Goal: Task Accomplishment & Management: Use online tool/utility

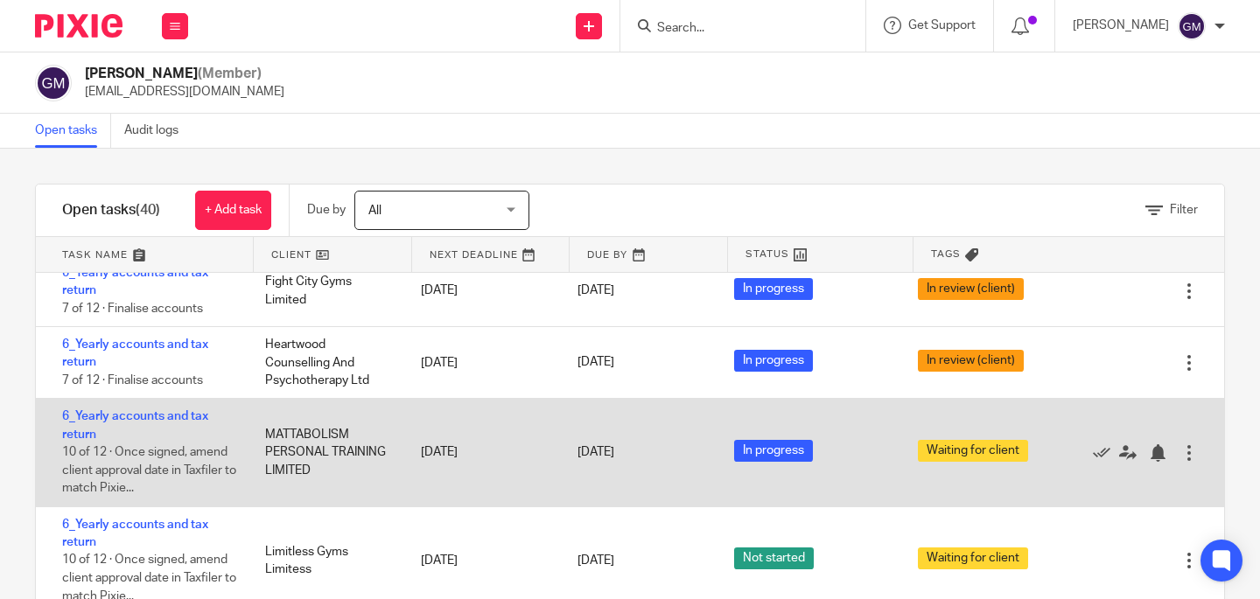
scroll to position [1878, 0]
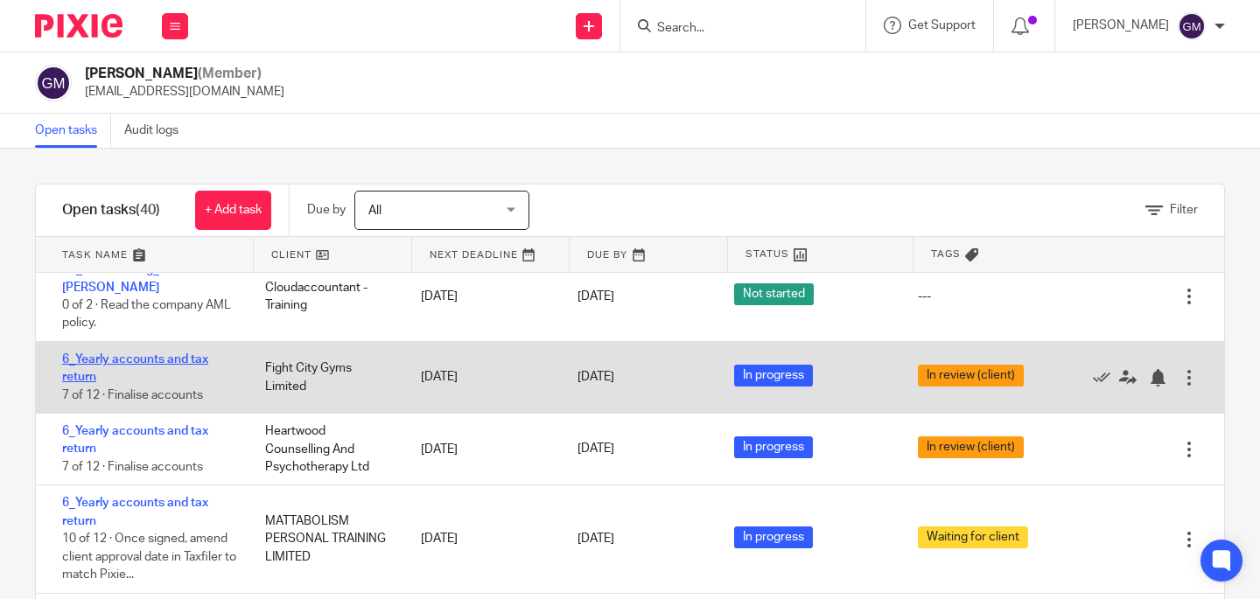
click at [143, 383] on link "6_Yearly accounts and tax return" at bounding box center [135, 369] width 146 height 30
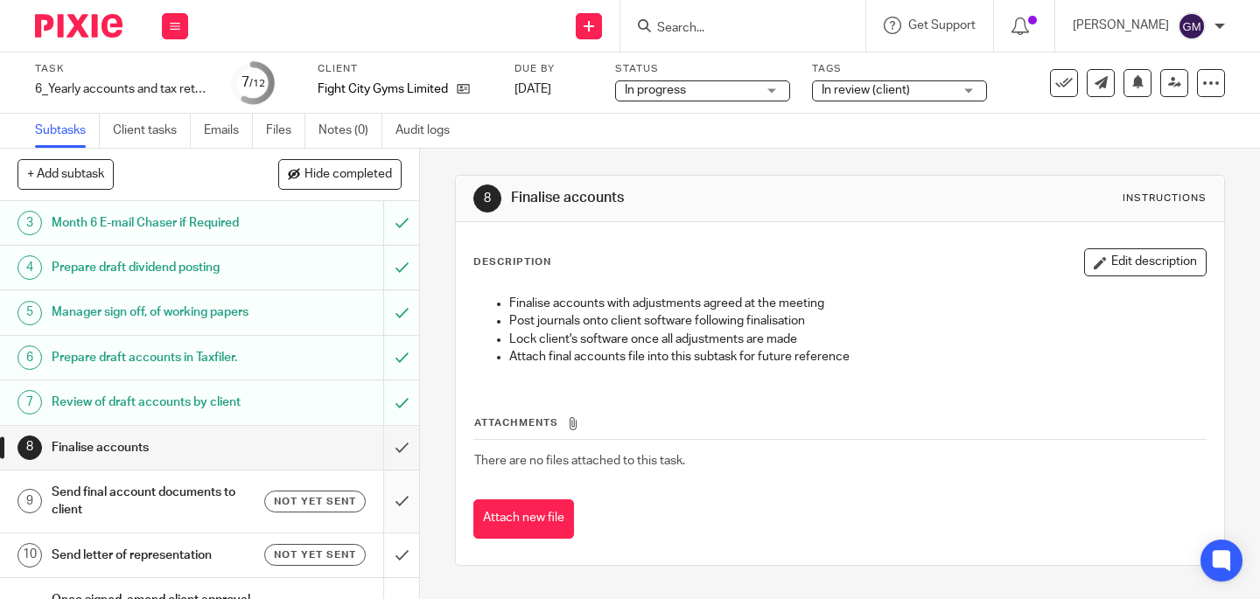
scroll to position [94, 0]
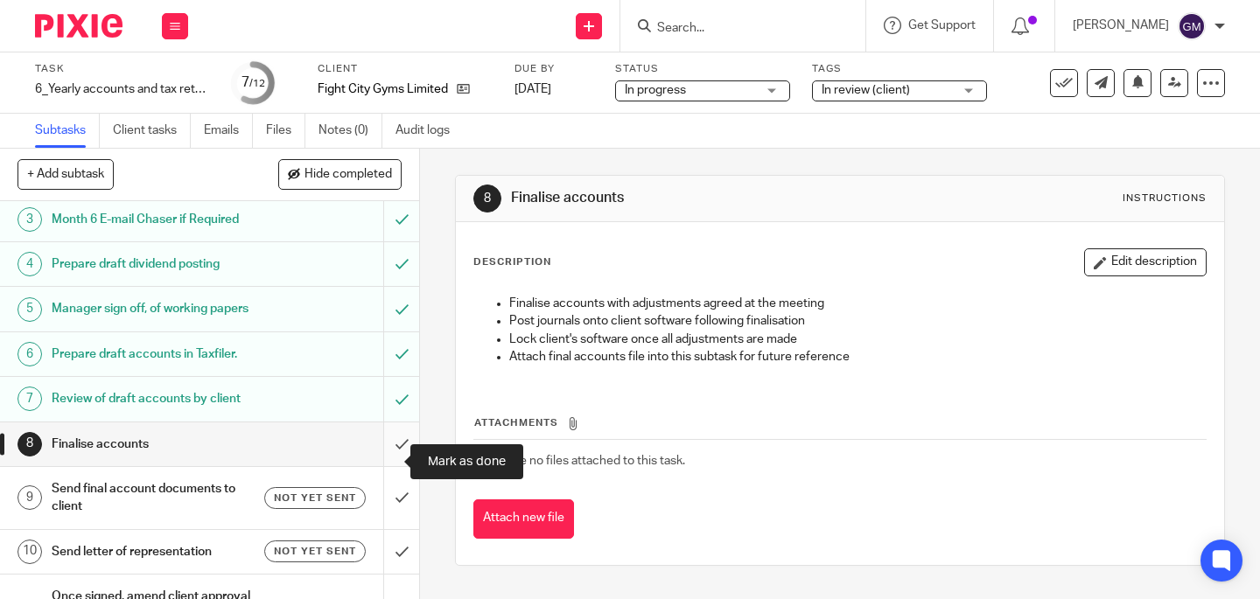
click at [381, 464] on input "submit" at bounding box center [209, 445] width 419 height 44
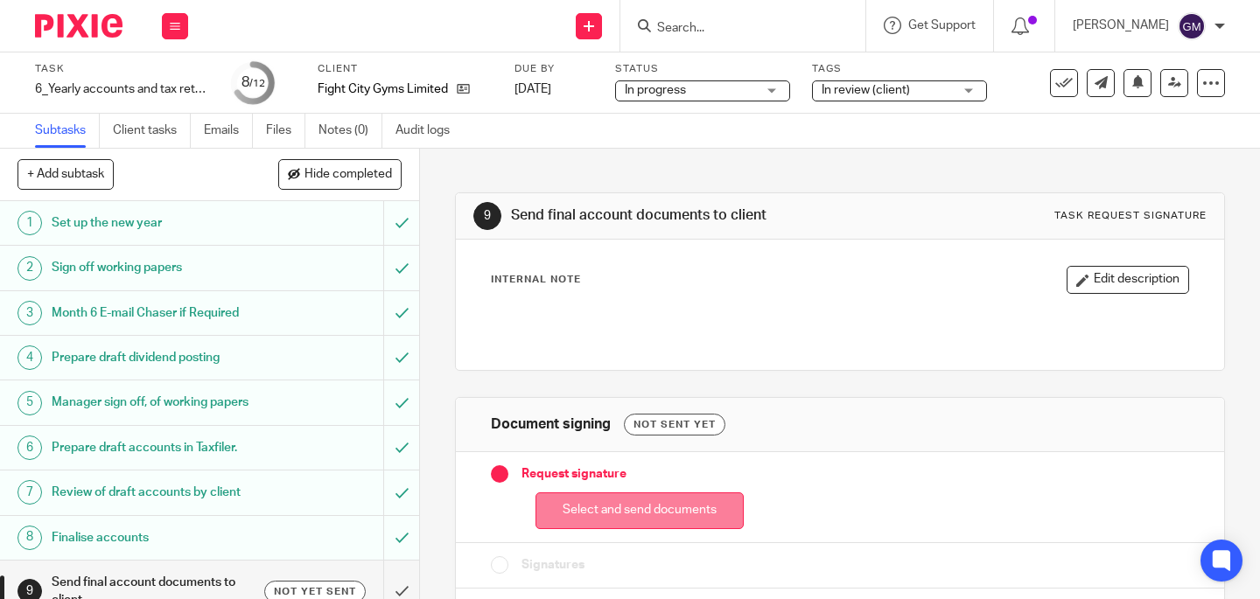
click at [712, 511] on button "Select and send documents" at bounding box center [640, 512] width 208 height 38
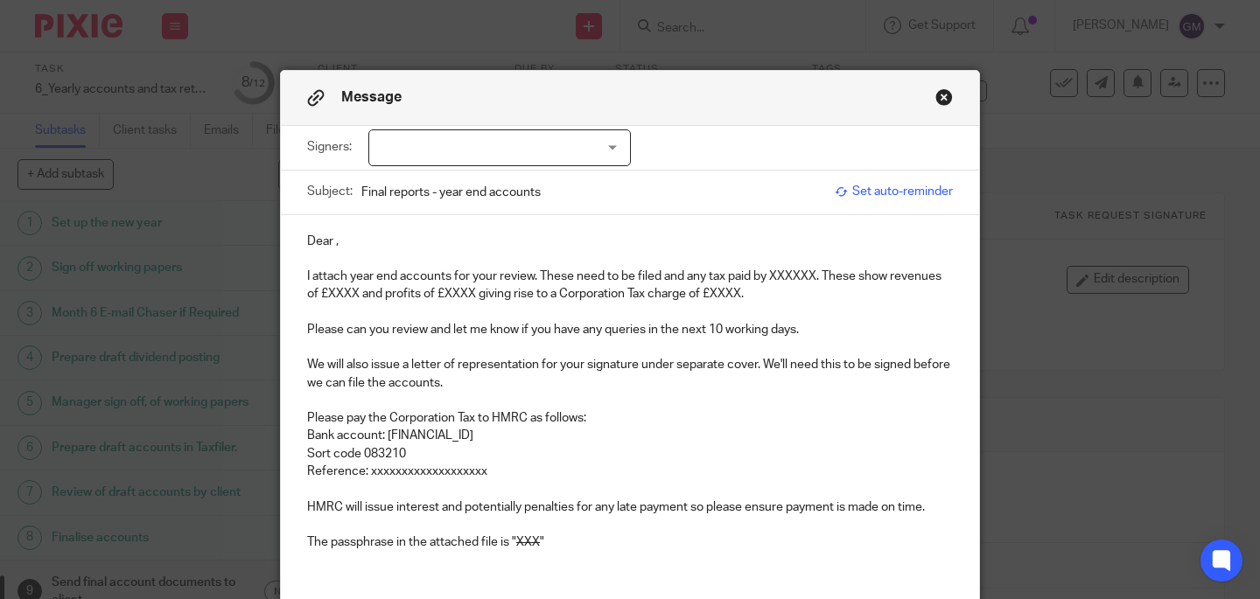
click at [329, 242] on p "Dear ," at bounding box center [630, 242] width 646 height 18
drag, startPoint x: 769, startPoint y: 275, endPoint x: 814, endPoint y: 277, distance: 44.7
click at [814, 277] on p "I attach year end accounts for your review. These need to be filed and any tax …" at bounding box center [630, 286] width 646 height 36
click at [826, 276] on p "I attach year end accounts for your review. These need to be filed and any tax …" at bounding box center [630, 286] width 646 height 36
drag, startPoint x: 410, startPoint y: 297, endPoint x: 439, endPoint y: 297, distance: 28.9
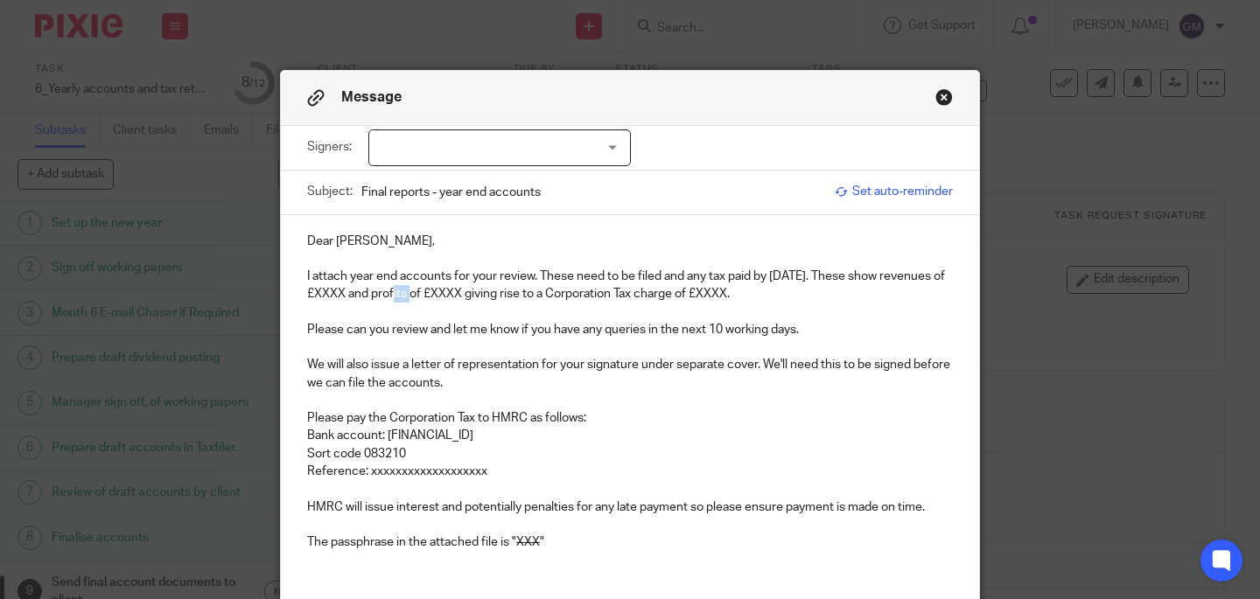
click at [439, 297] on p "I attach year end accounts for your review. These need to be filed and any tax …" at bounding box center [630, 286] width 646 height 36
drag, startPoint x: 539, startPoint y: 295, endPoint x: 570, endPoint y: 295, distance: 30.6
click at [570, 295] on p "I attach year end accounts for your review. These need to be filed and any tax …" at bounding box center [630, 286] width 646 height 36
drag, startPoint x: 600, startPoint y: 298, endPoint x: 860, endPoint y: 298, distance: 259.9
click at [860, 298] on p "I attach year end accounts for your review. These need to be filed and any tax …" at bounding box center [630, 286] width 646 height 36
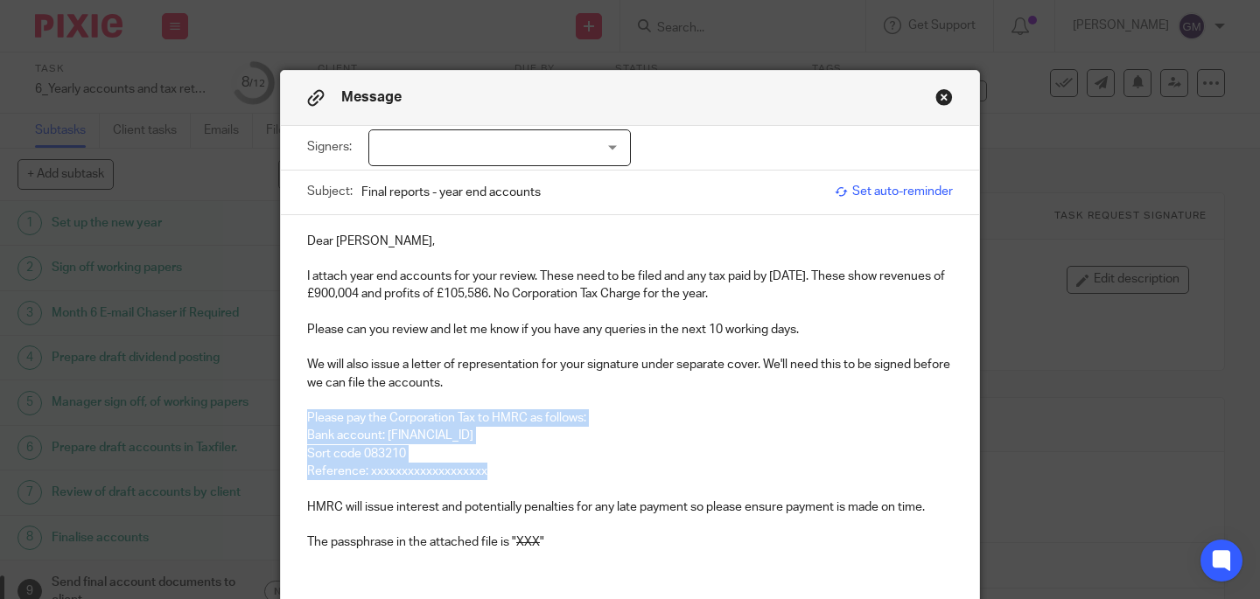
drag, startPoint x: 298, startPoint y: 416, endPoint x: 534, endPoint y: 469, distance: 242.2
click at [524, 478] on div "Dear Mani, I attach year end accounts for your review. These need to be filed a…" at bounding box center [630, 399] width 698 height 368
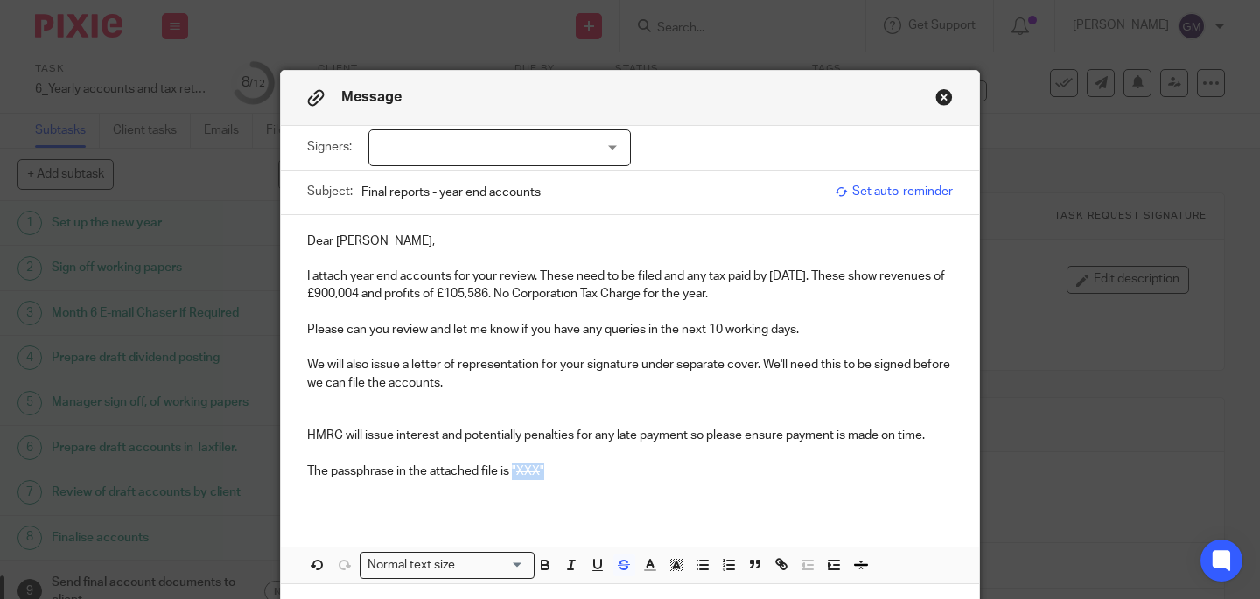
drag, startPoint x: 522, startPoint y: 473, endPoint x: 558, endPoint y: 474, distance: 36.8
click at [558, 474] on p "The passphrase in the attached file is " XXX "" at bounding box center [630, 472] width 646 height 18
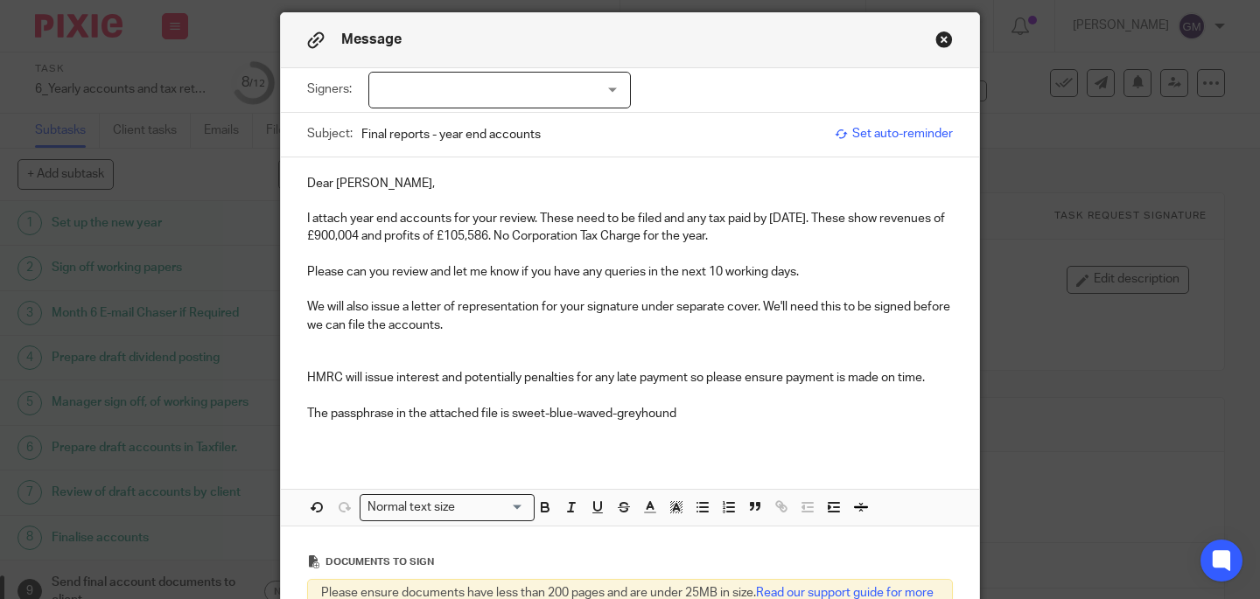
scroll to position [139, 0]
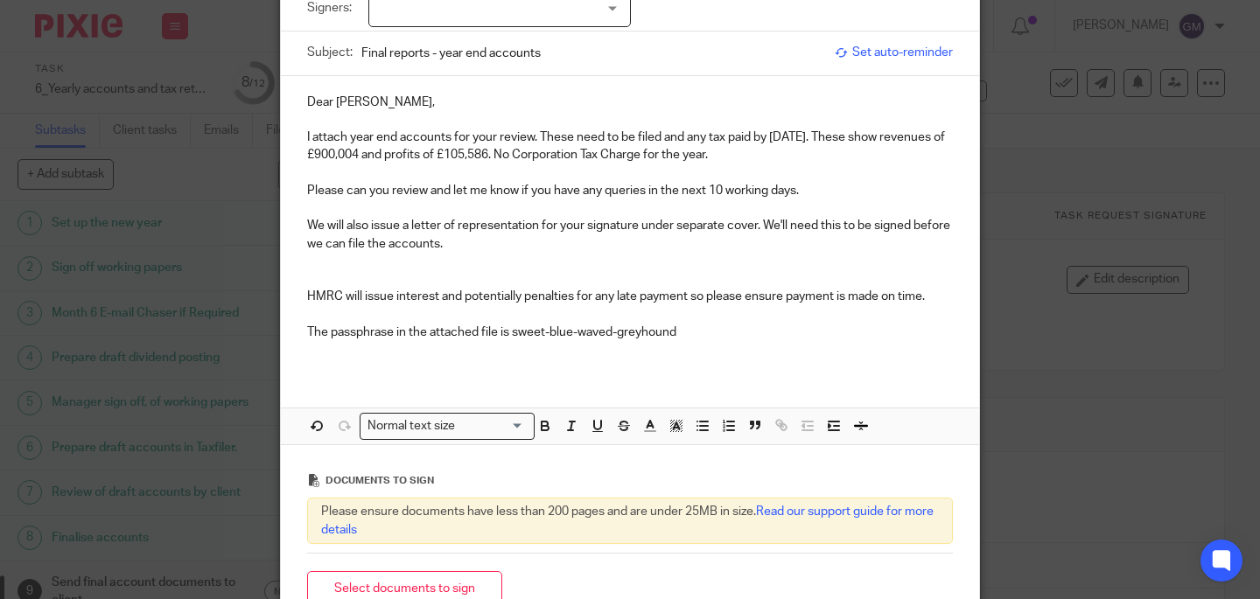
click at [390, 584] on button "Select documents to sign" at bounding box center [404, 590] width 195 height 38
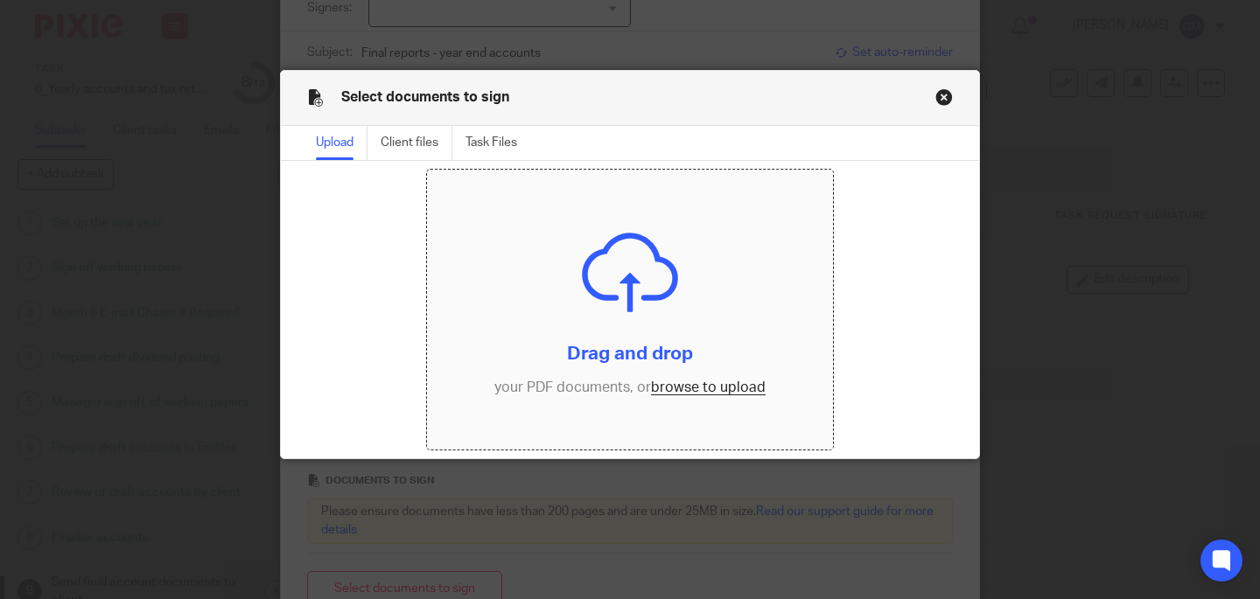
click at [708, 389] on input "file" at bounding box center [630, 310] width 406 height 280
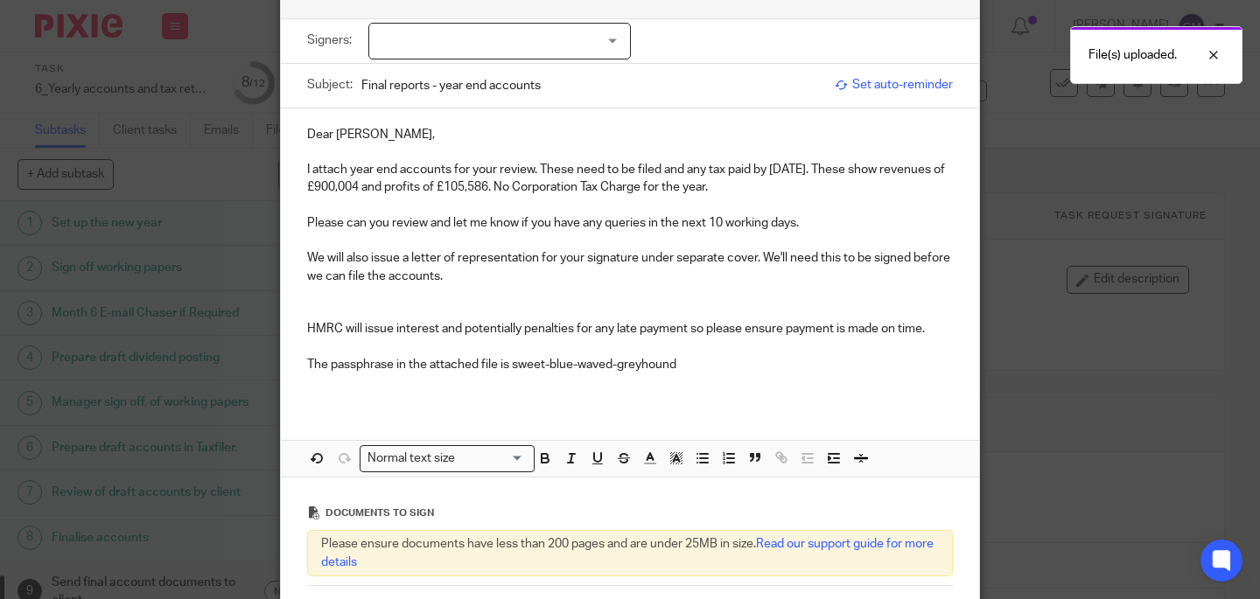
scroll to position [0, 0]
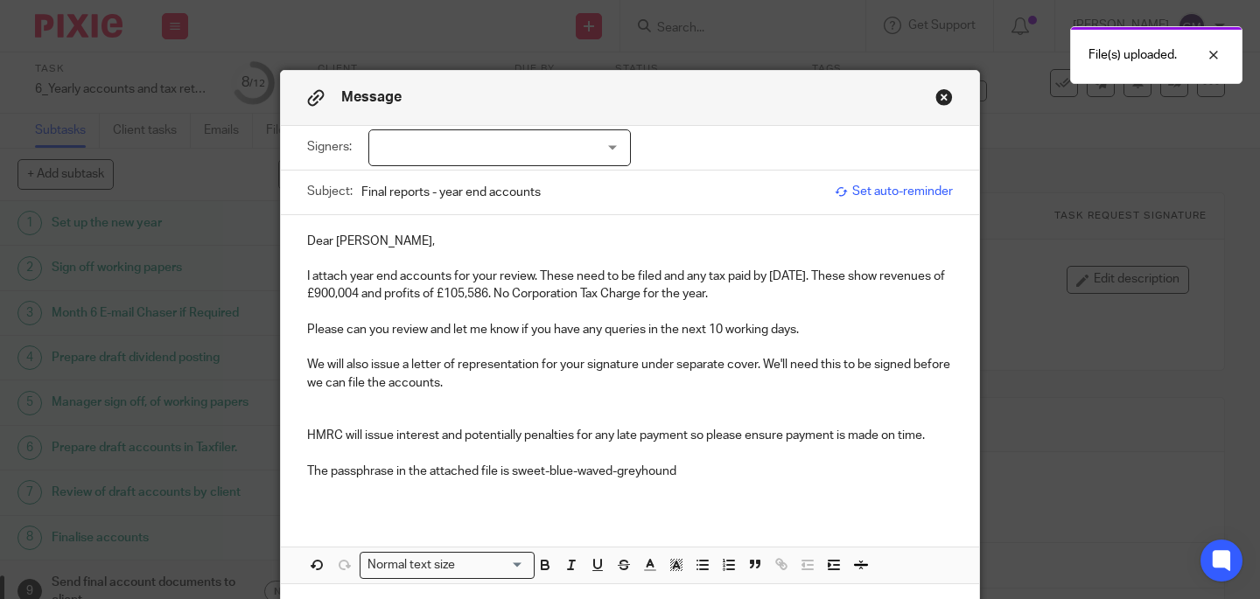
click at [424, 147] on div at bounding box center [499, 148] width 263 height 37
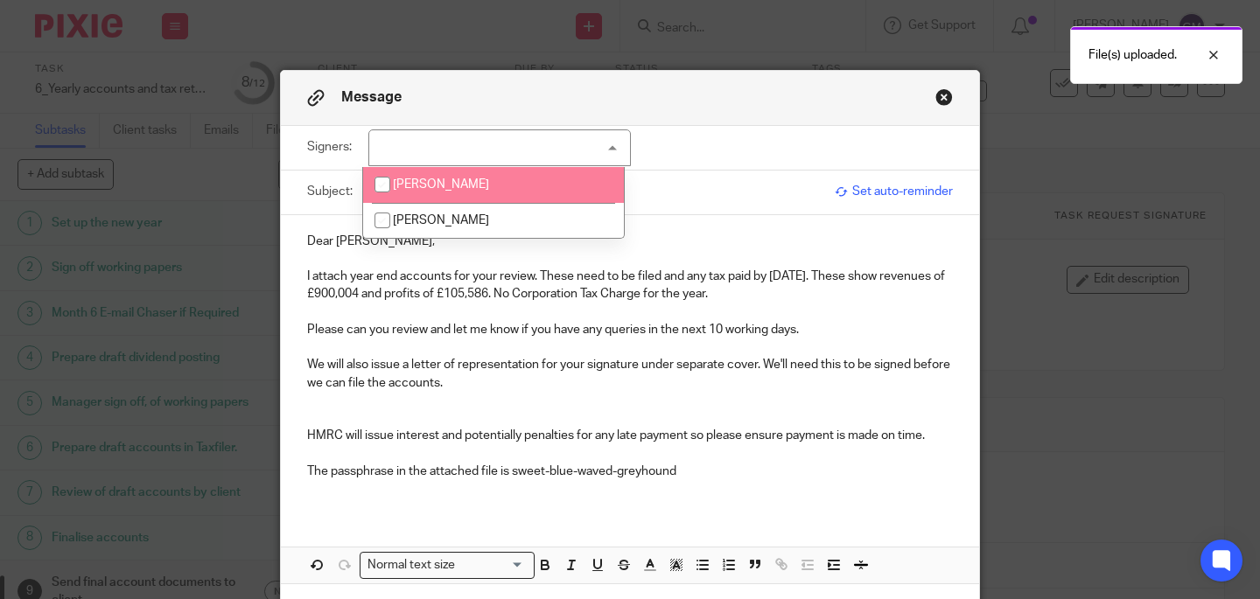
click at [424, 191] on span "[PERSON_NAME]" at bounding box center [441, 185] width 96 height 12
checkbox input "true"
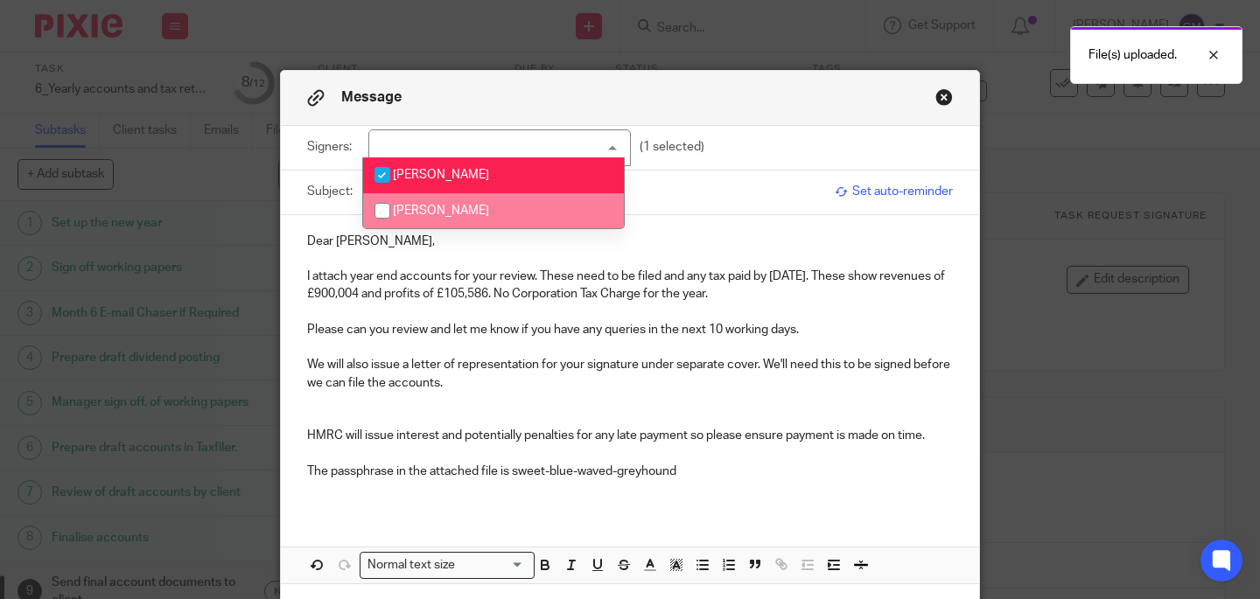
scroll to position [134, 0]
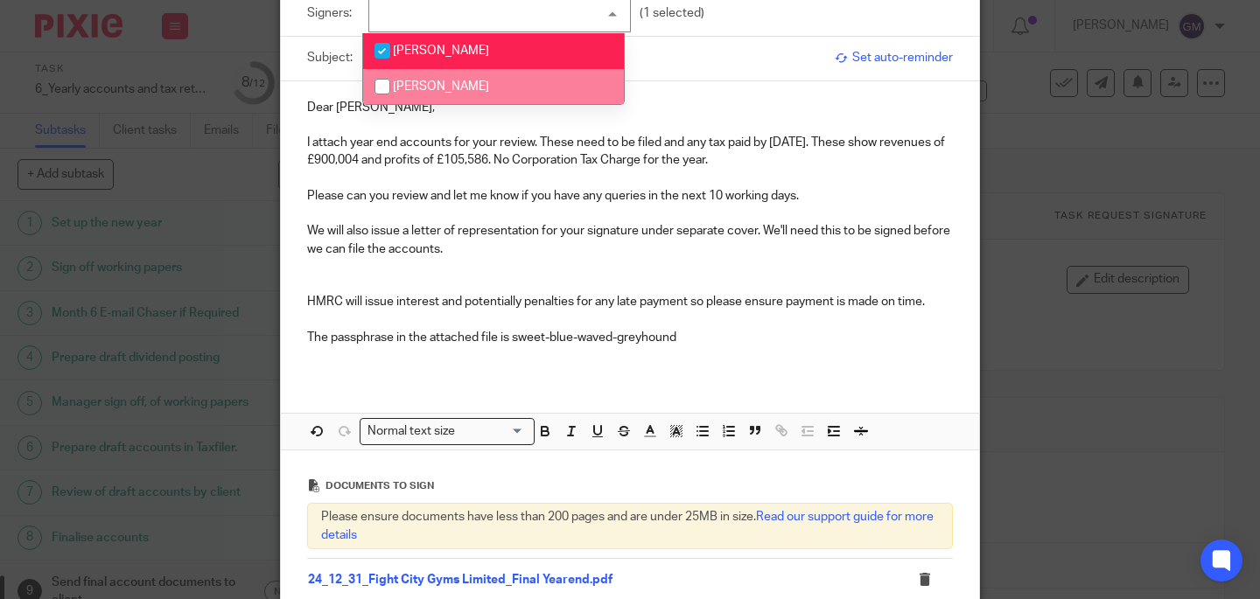
click at [882, 388] on div "Dear Mani, I attach year end accounts for your review. These need to be filed a…" at bounding box center [630, 265] width 698 height 368
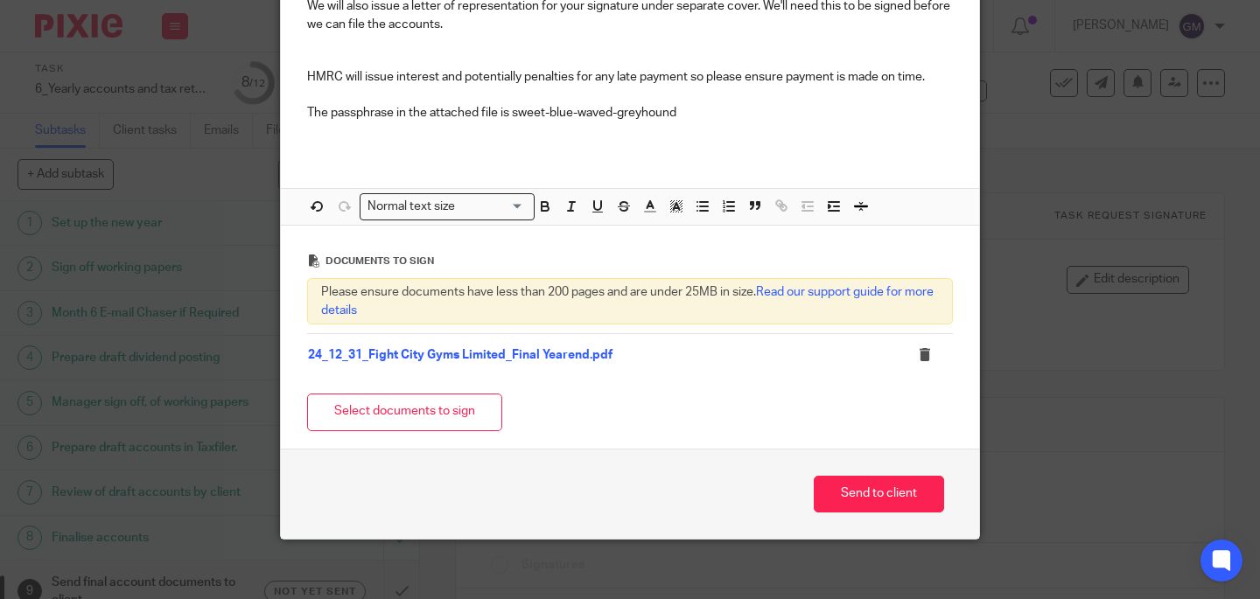
scroll to position [371, 0]
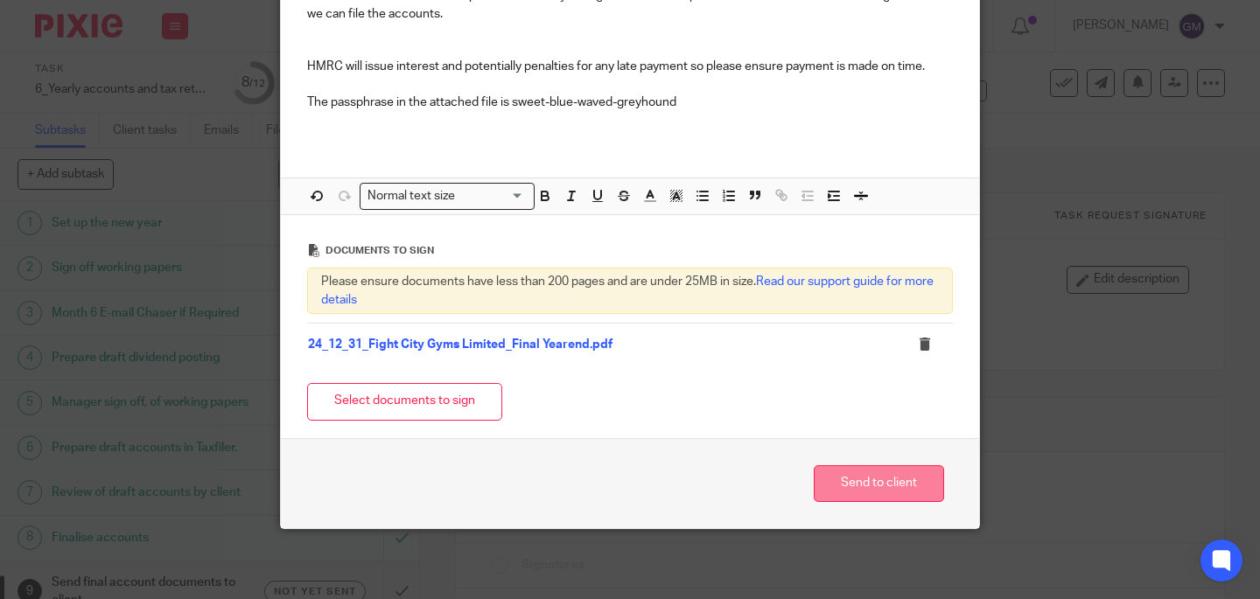
drag, startPoint x: 915, startPoint y: 486, endPoint x: 895, endPoint y: 478, distance: 21.6
click at [915, 486] on button "Send to client" at bounding box center [879, 485] width 130 height 38
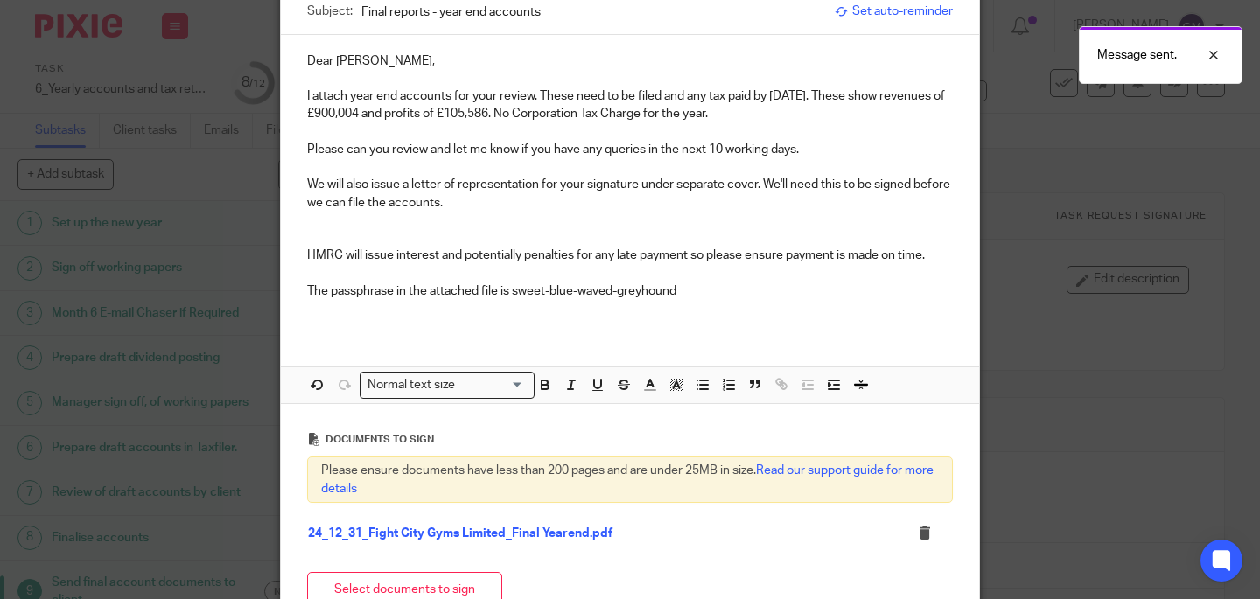
scroll to position [0, 0]
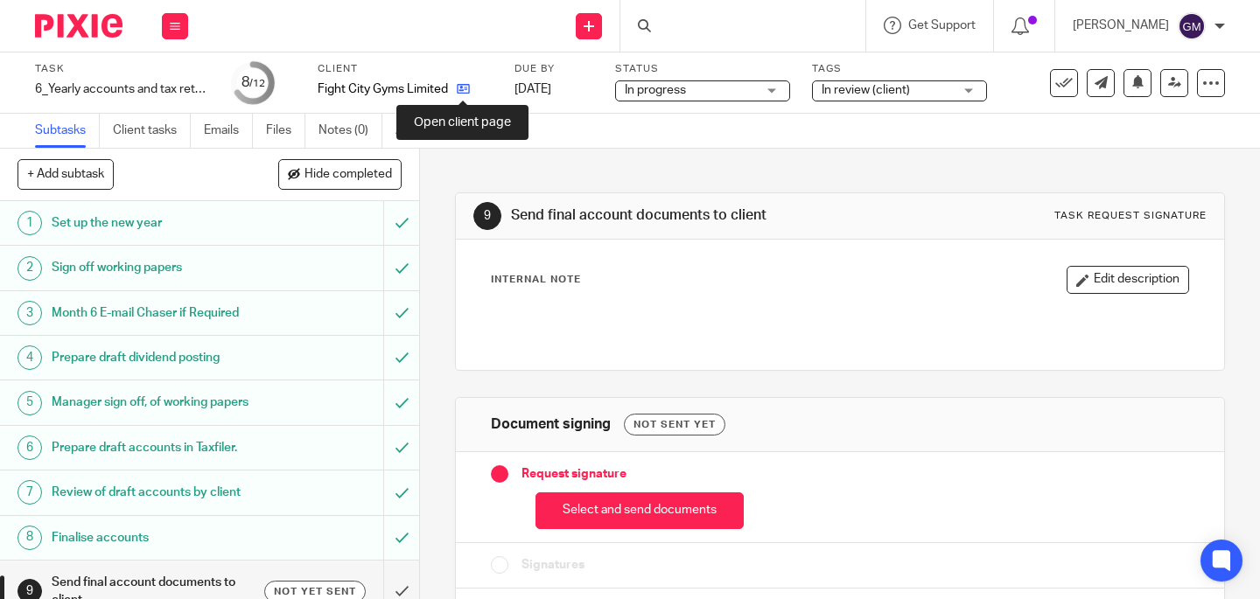
click at [460, 94] on icon at bounding box center [463, 88] width 13 height 13
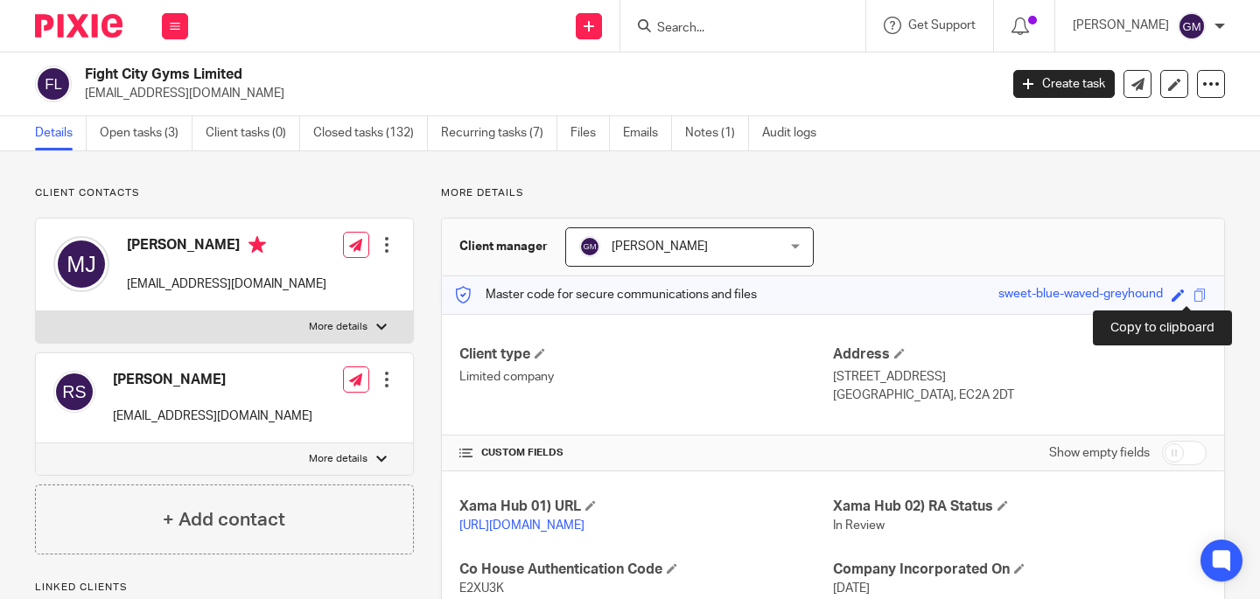
click at [1194, 292] on span at bounding box center [1200, 295] width 13 height 13
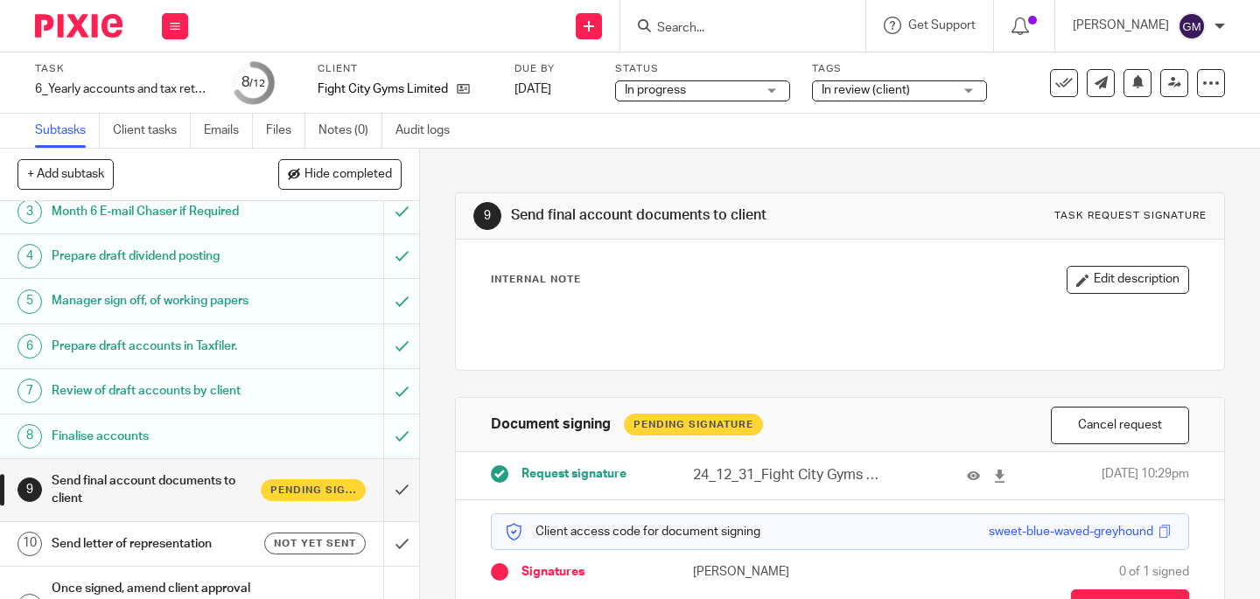
scroll to position [213, 0]
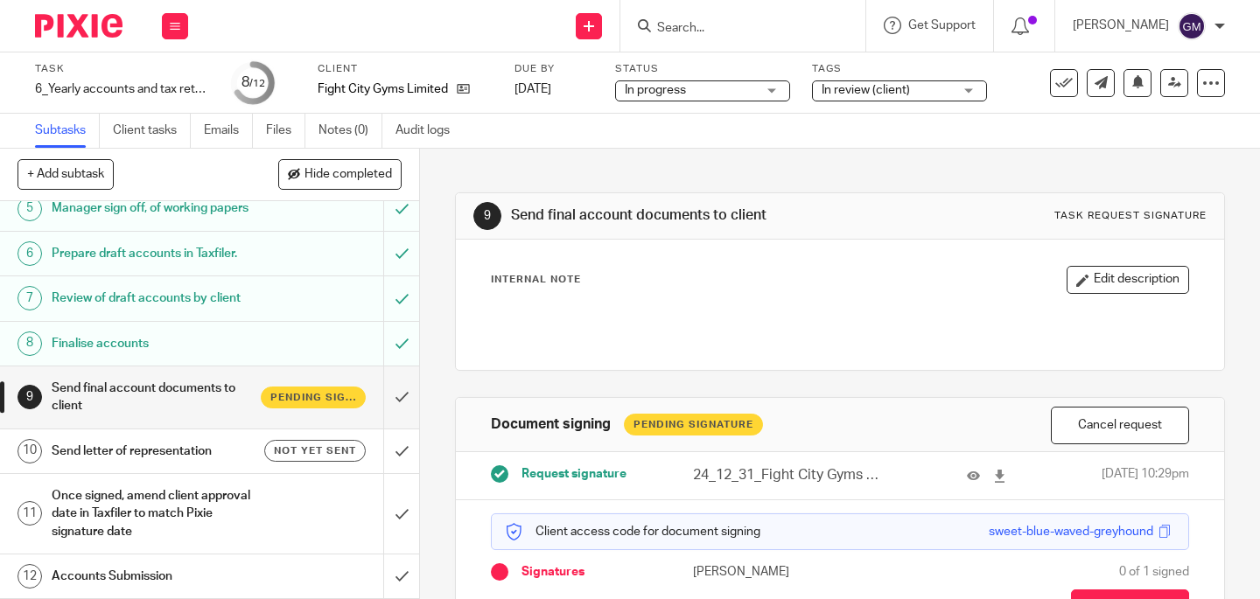
click at [191, 459] on h1 "Send letter of representation" at bounding box center [157, 451] width 210 height 26
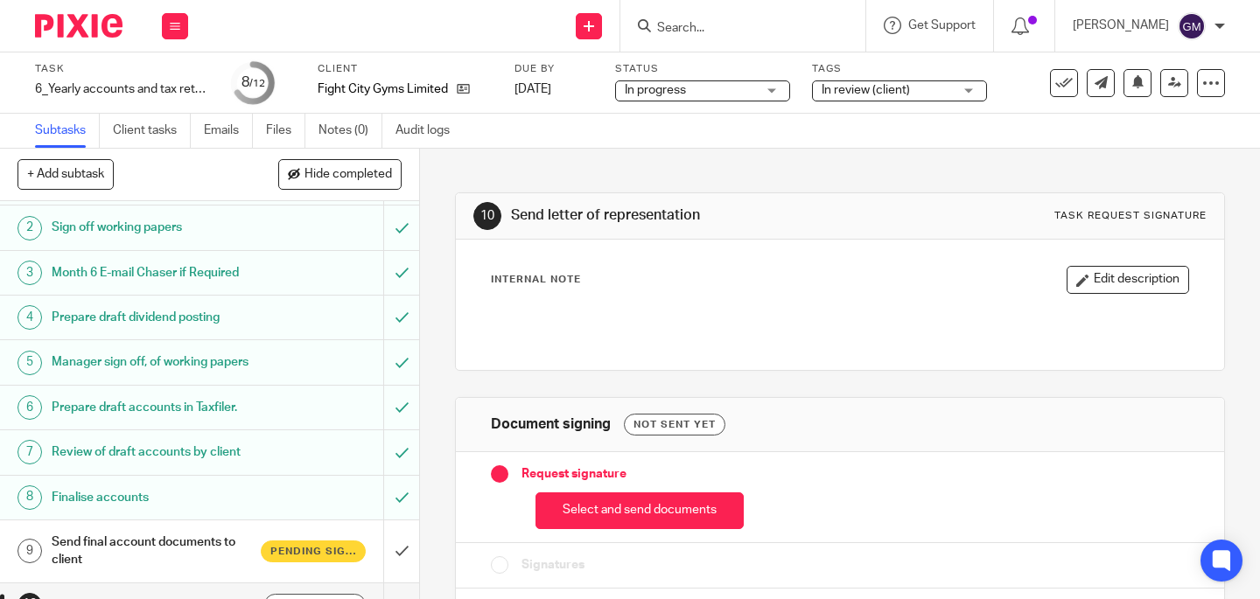
scroll to position [138, 0]
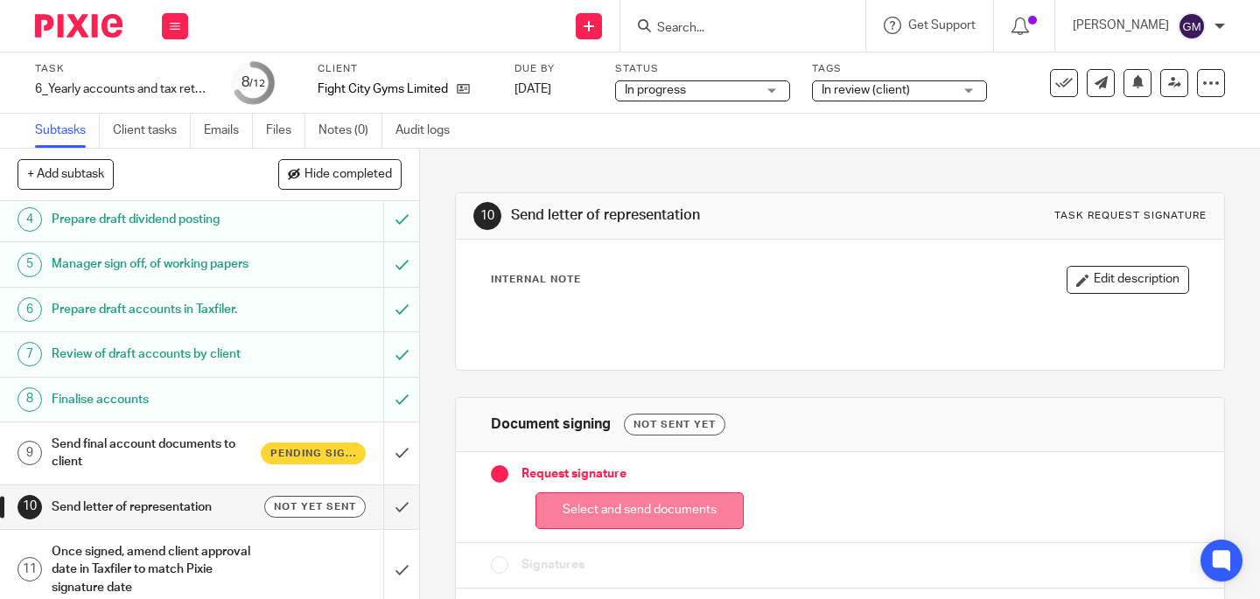
click at [646, 513] on button "Select and send documents" at bounding box center [640, 512] width 208 height 38
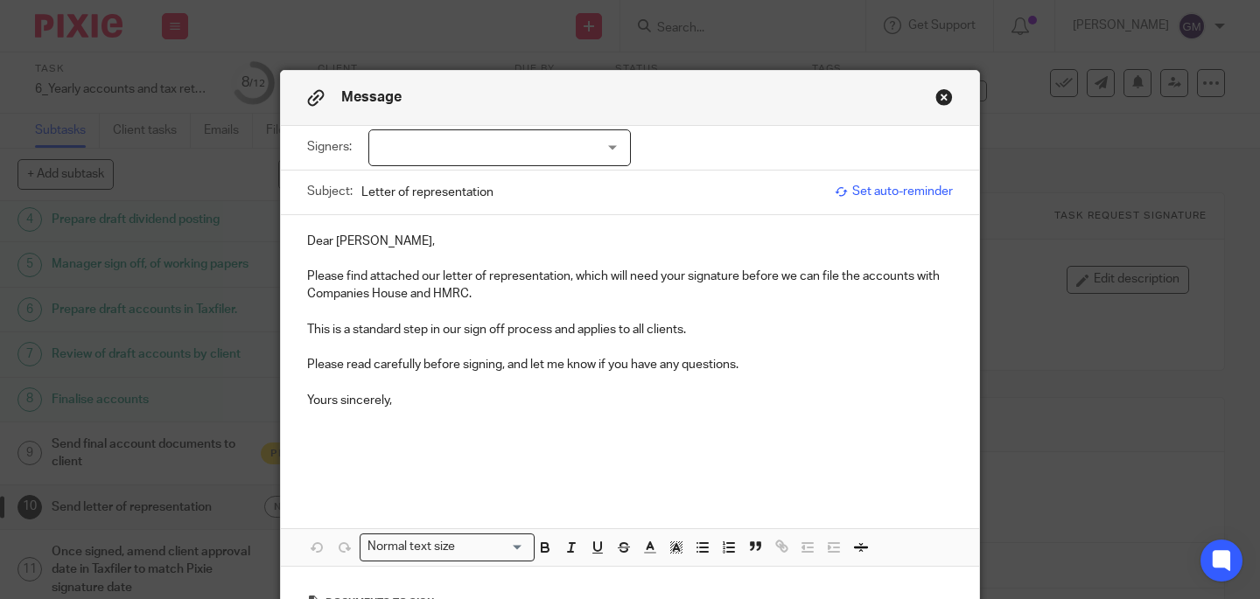
click at [436, 151] on div at bounding box center [499, 148] width 263 height 37
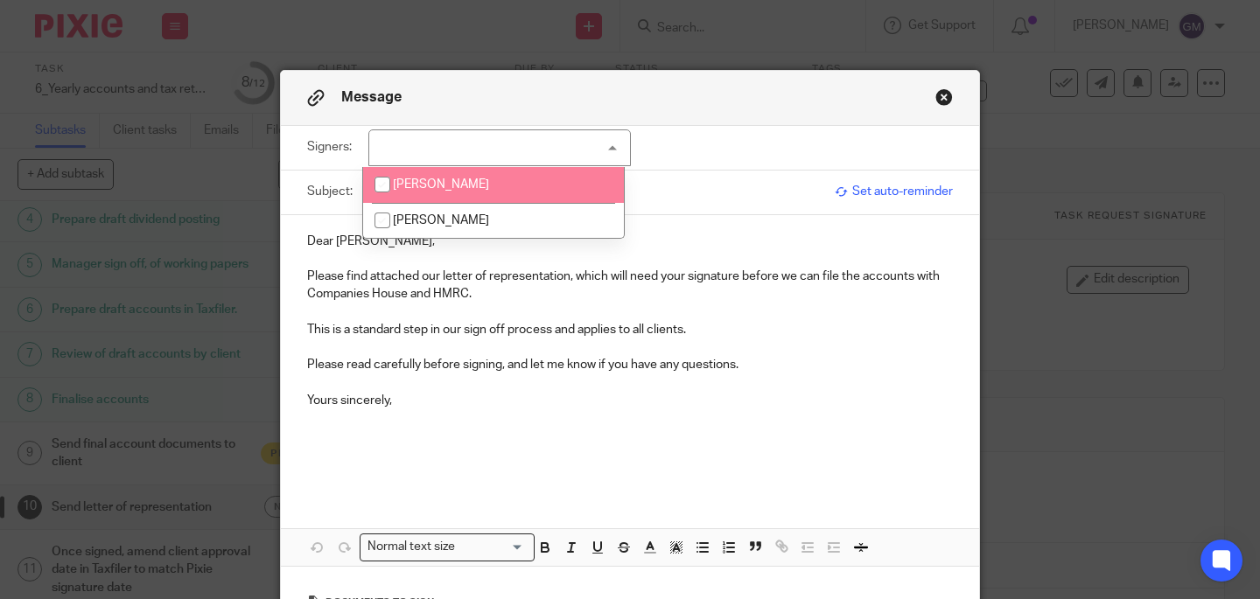
click at [430, 181] on span "[PERSON_NAME]" at bounding box center [441, 185] width 96 height 12
checkbox input "true"
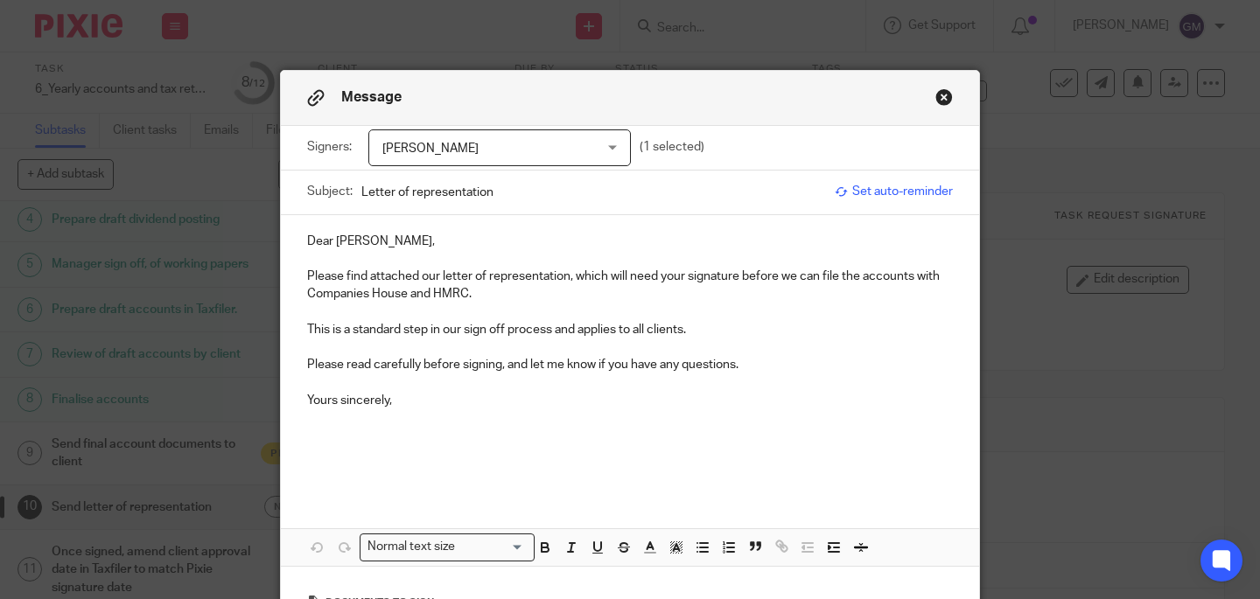
click at [445, 403] on p "Yours sincerely," at bounding box center [630, 401] width 646 height 18
drag, startPoint x: 396, startPoint y: 411, endPoint x: 301, endPoint y: 403, distance: 94.9
click at [301, 403] on div "Dear Mani, Please find attached our letter of representation, which will need y…" at bounding box center [630, 354] width 698 height 279
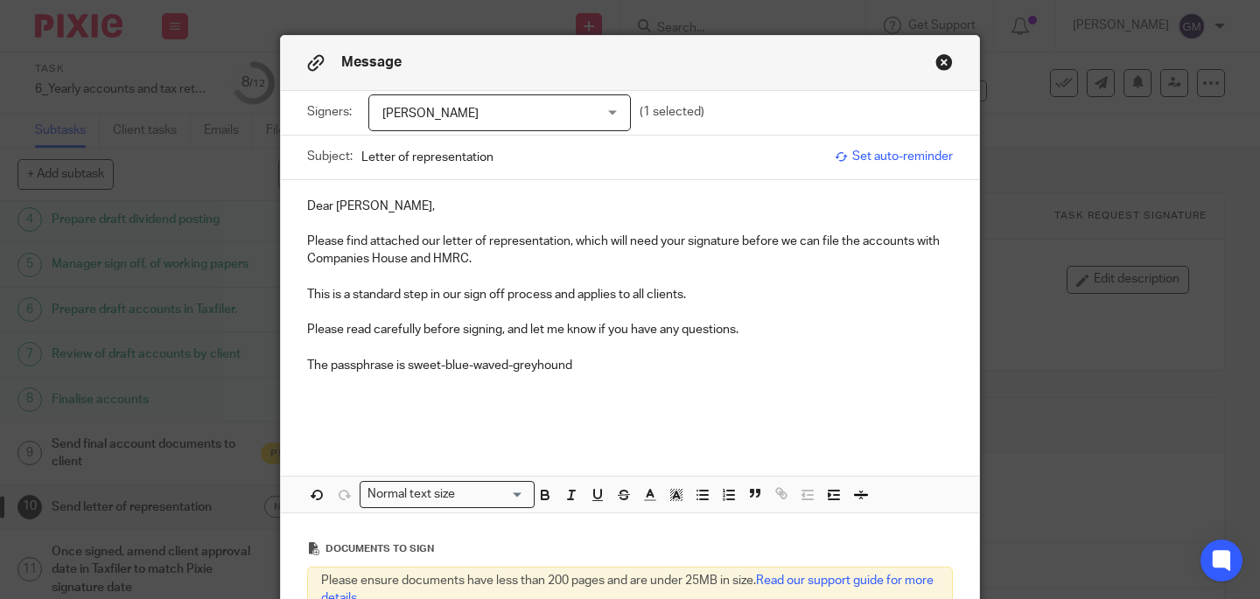
scroll to position [193, 0]
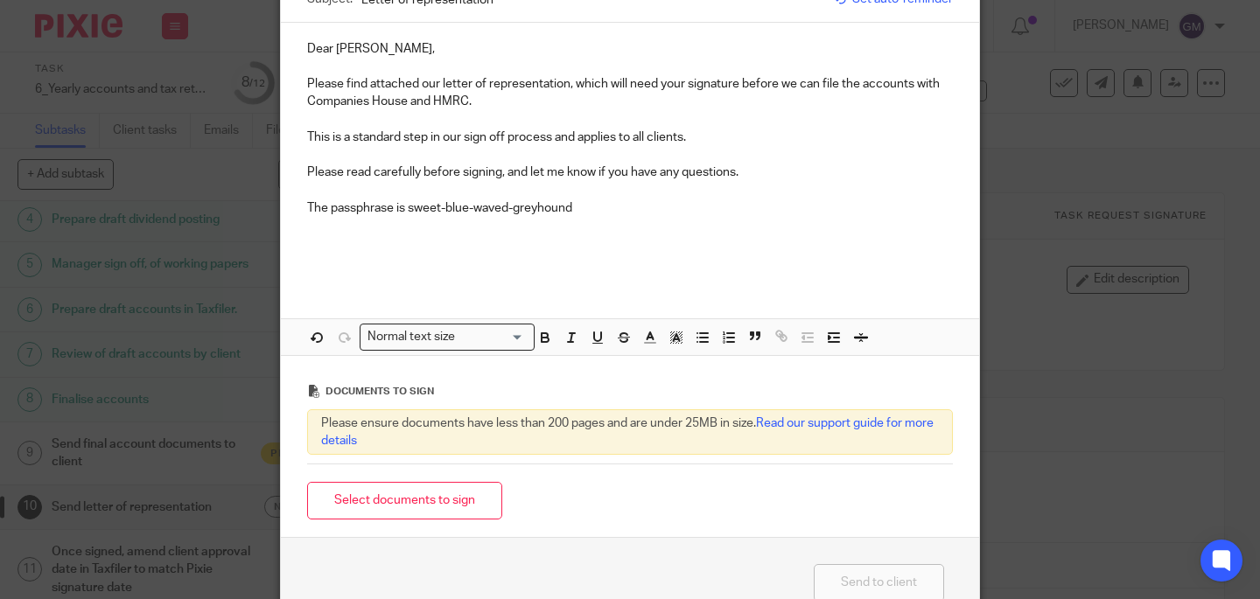
click at [494, 500] on button "Select documents to sign" at bounding box center [404, 501] width 195 height 38
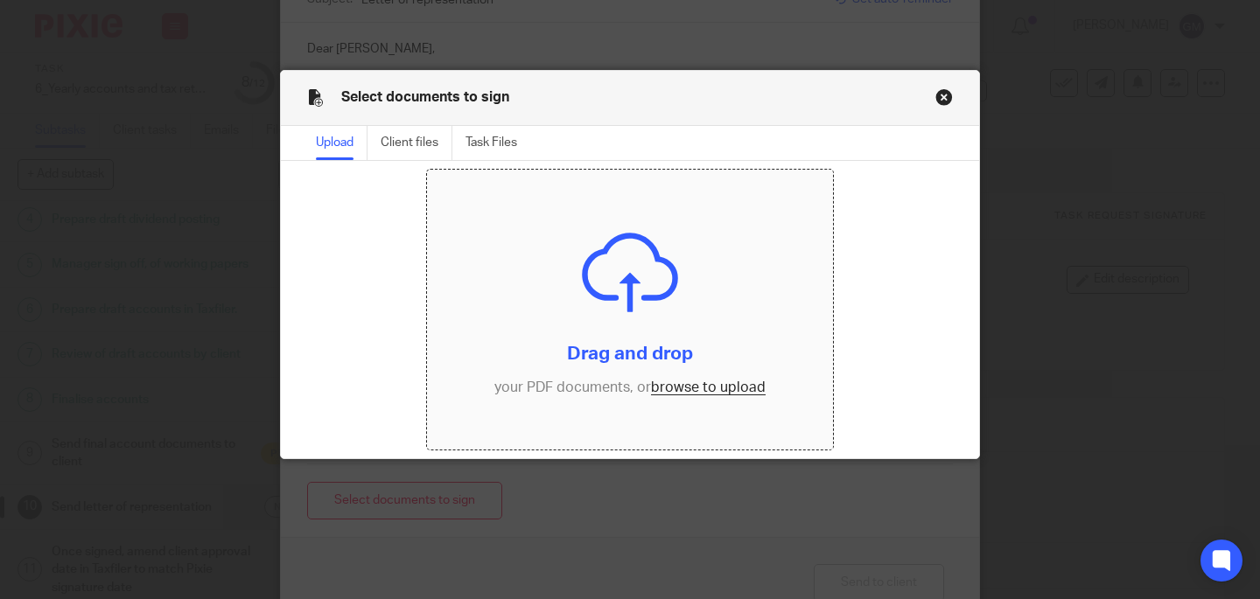
click at [613, 353] on input "file" at bounding box center [630, 310] width 406 height 280
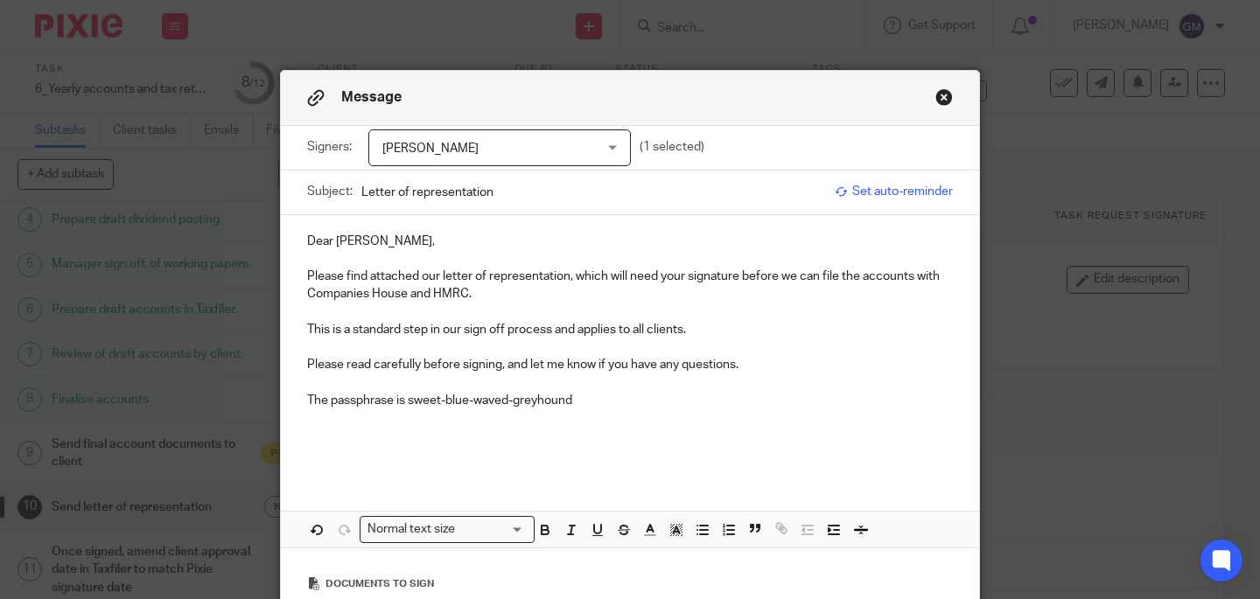
scroll to position [335, 0]
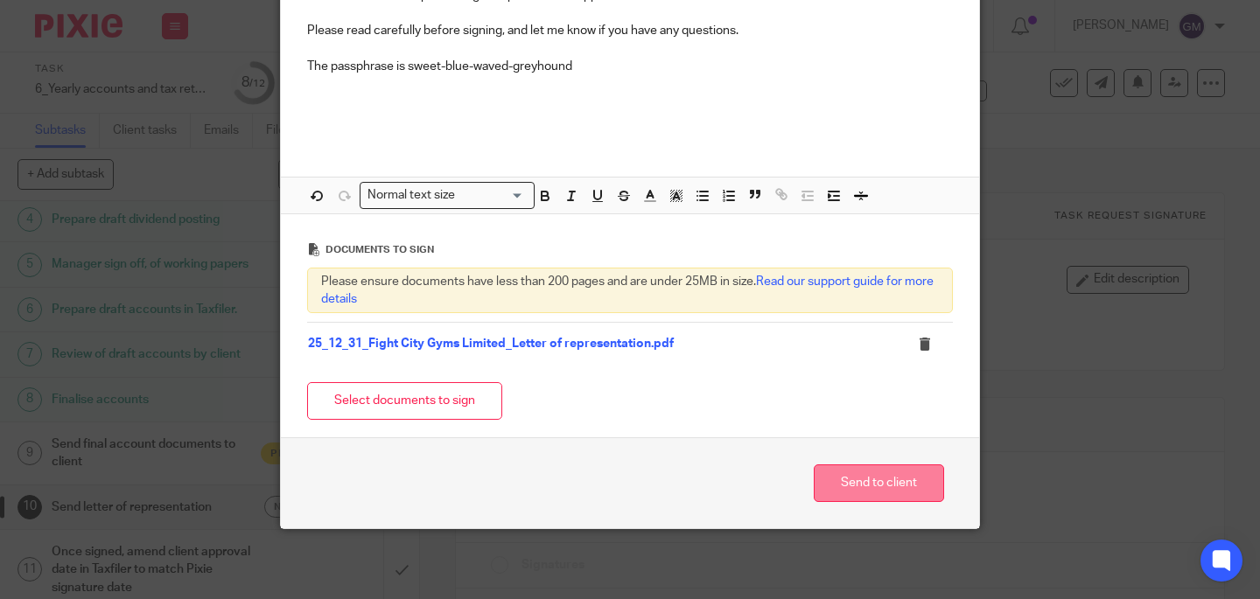
click at [865, 479] on button "Send to client" at bounding box center [879, 484] width 130 height 38
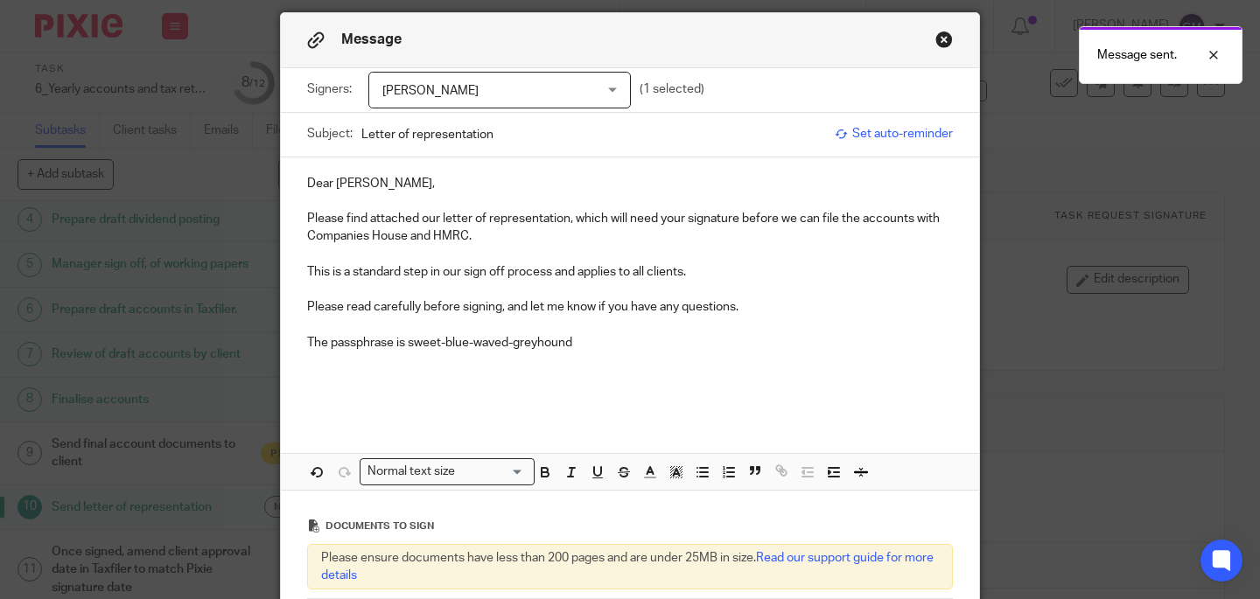
scroll to position [0, 0]
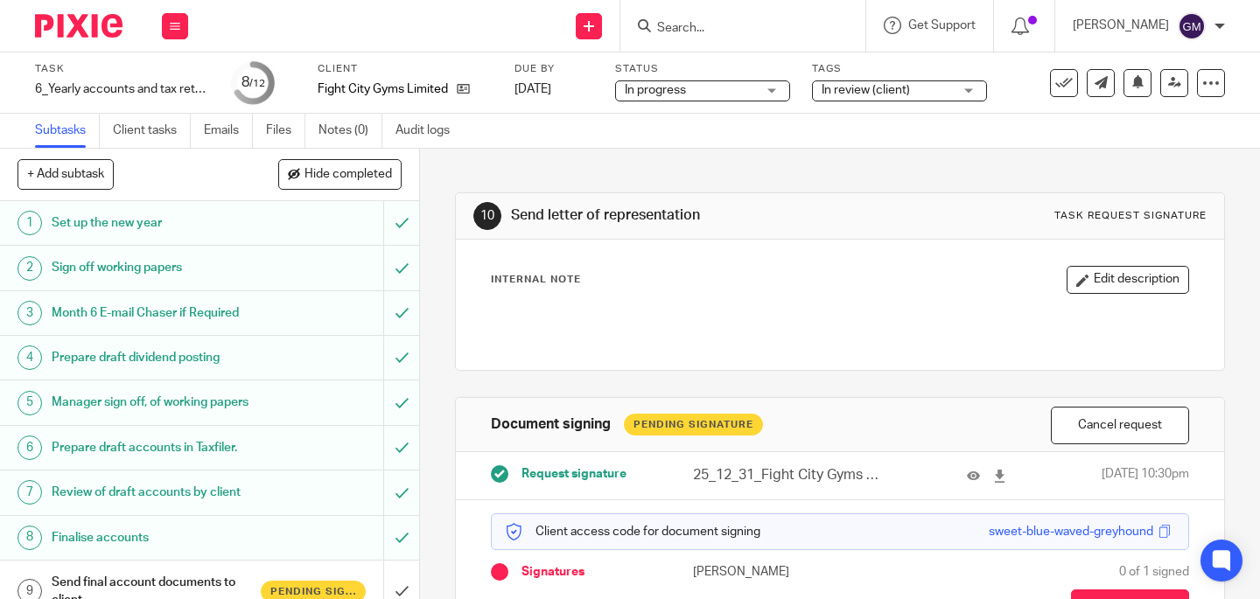
click at [879, 92] on span "In review (client)" at bounding box center [866, 90] width 88 height 12
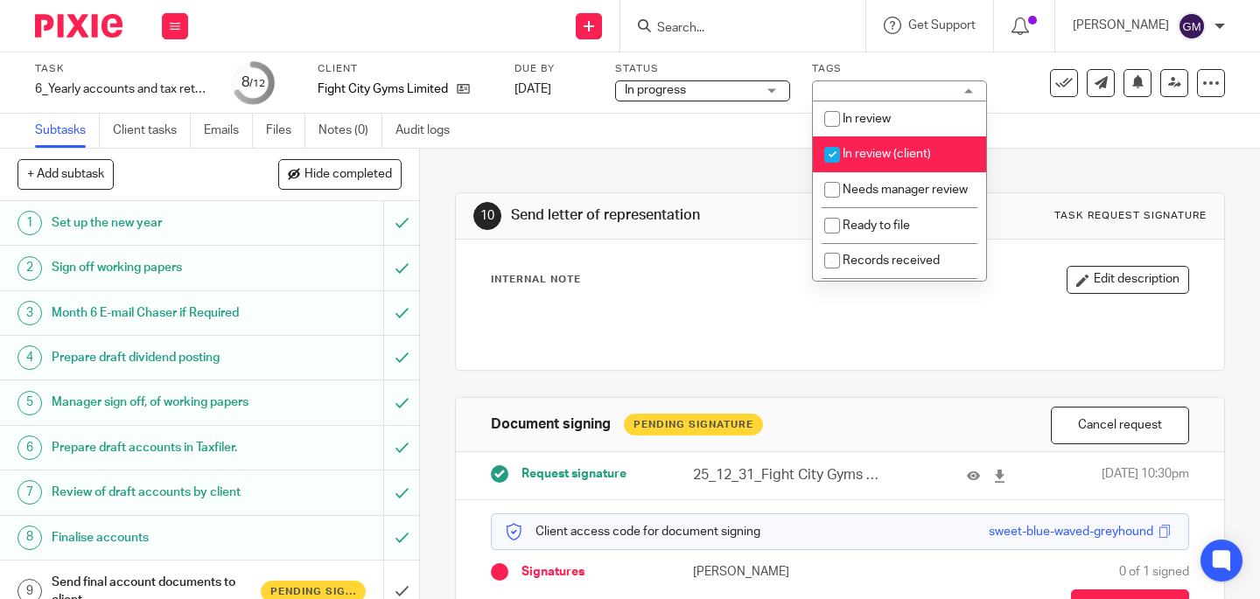
click at [863, 149] on span "In review (client)" at bounding box center [887, 154] width 88 height 12
checkbox input "false"
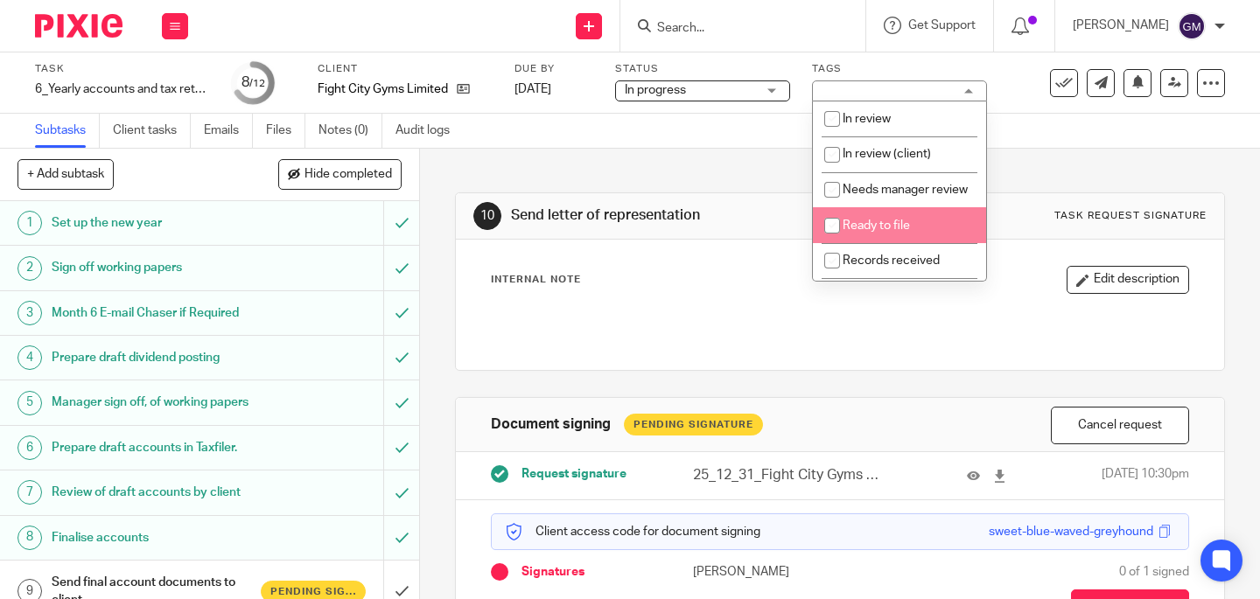
scroll to position [315, 0]
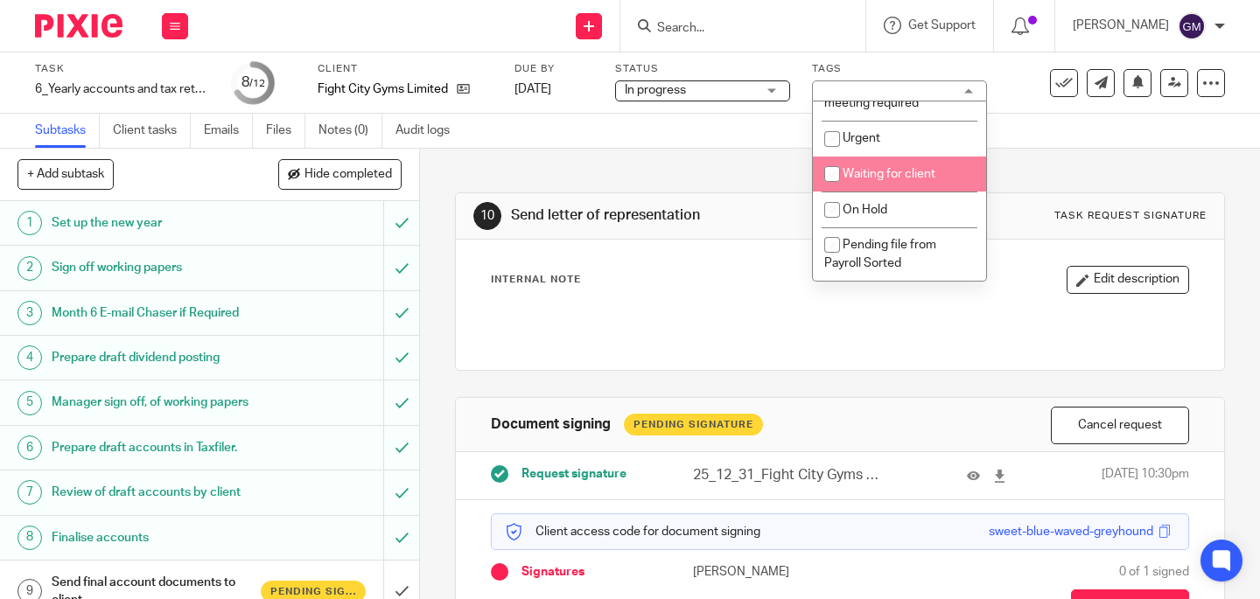
click at [883, 168] on span "Waiting for client" at bounding box center [889, 174] width 93 height 12
checkbox input "true"
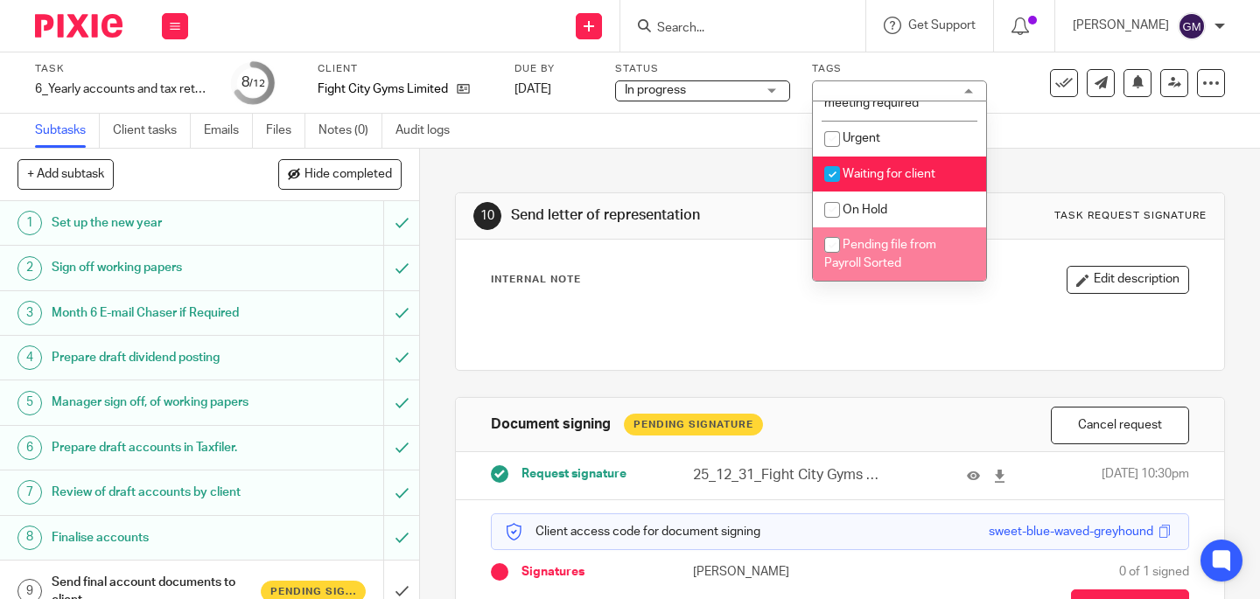
click at [933, 331] on div at bounding box center [840, 323] width 714 height 39
